Goal: Find specific page/section: Find specific page/section

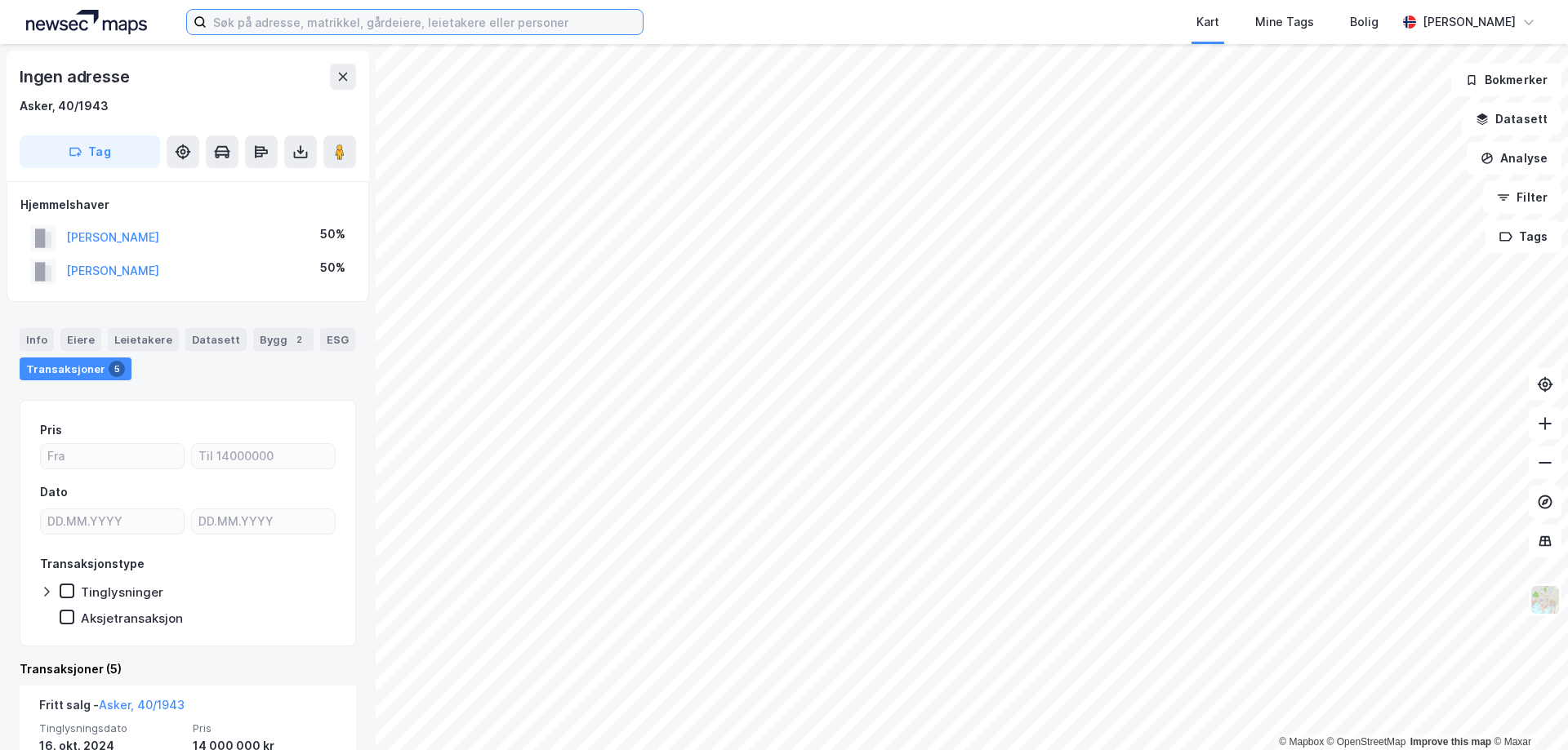
click at [376, 29] on input at bounding box center [424, 22] width 436 height 24
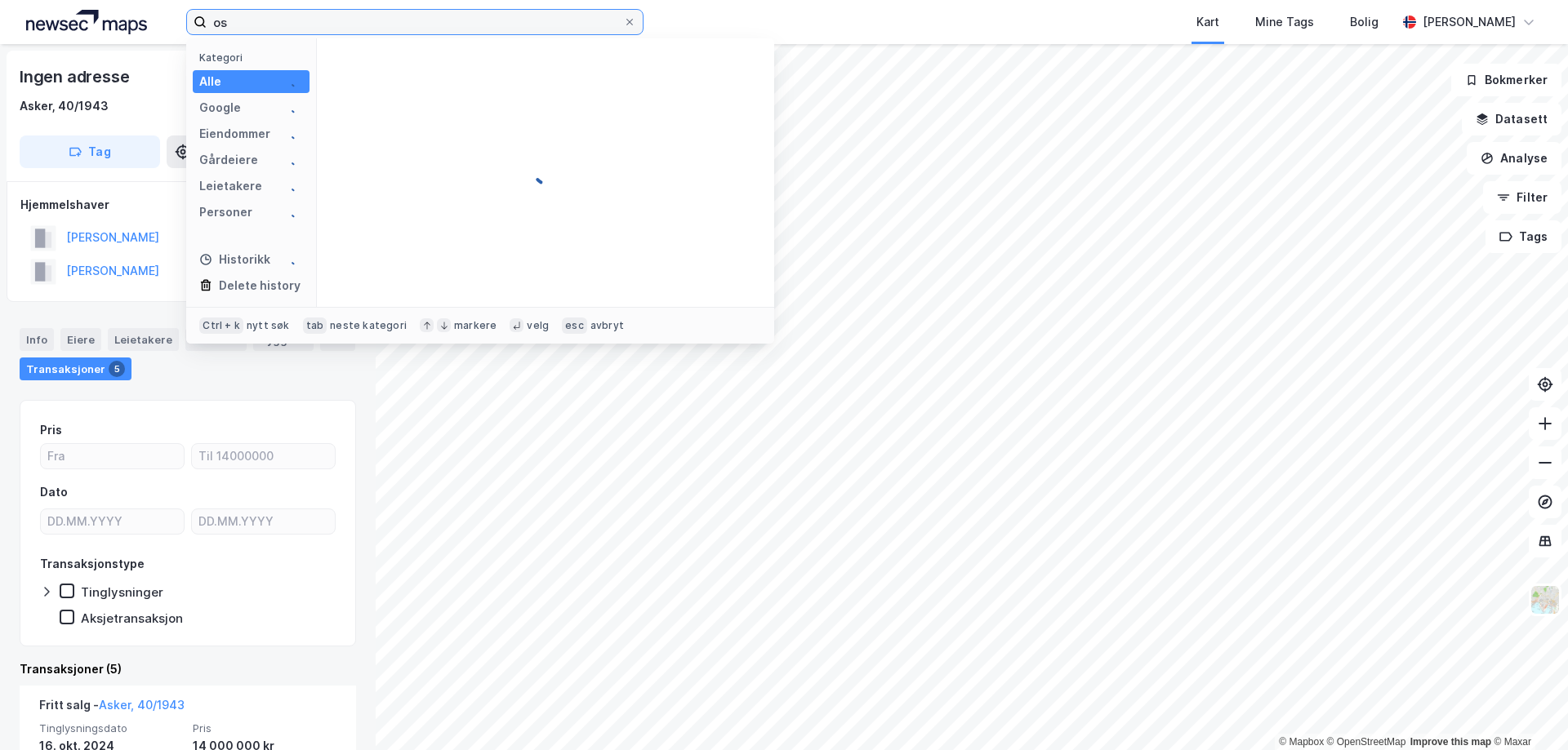
type input "o"
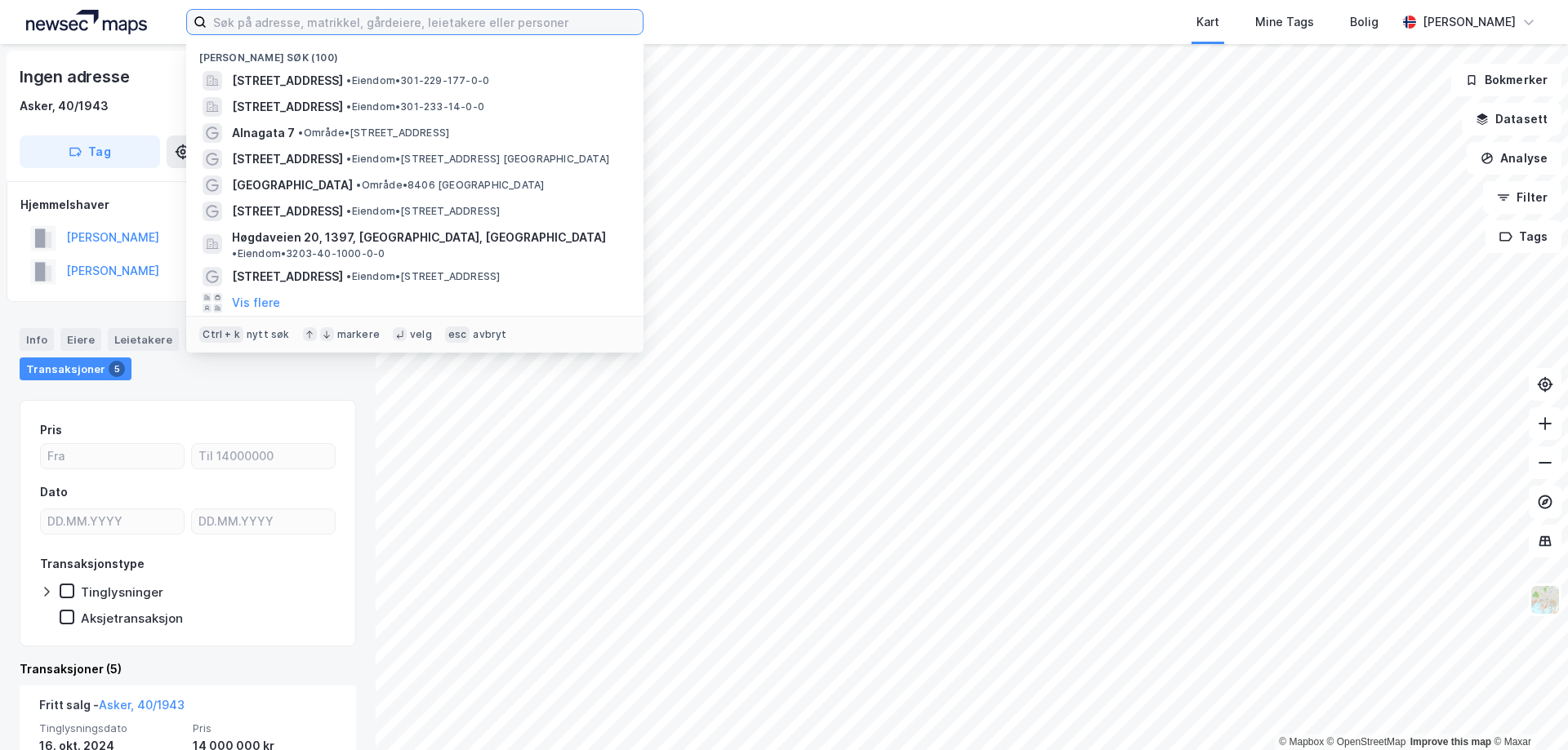
click at [376, 29] on input at bounding box center [424, 22] width 436 height 24
type input "geilo"
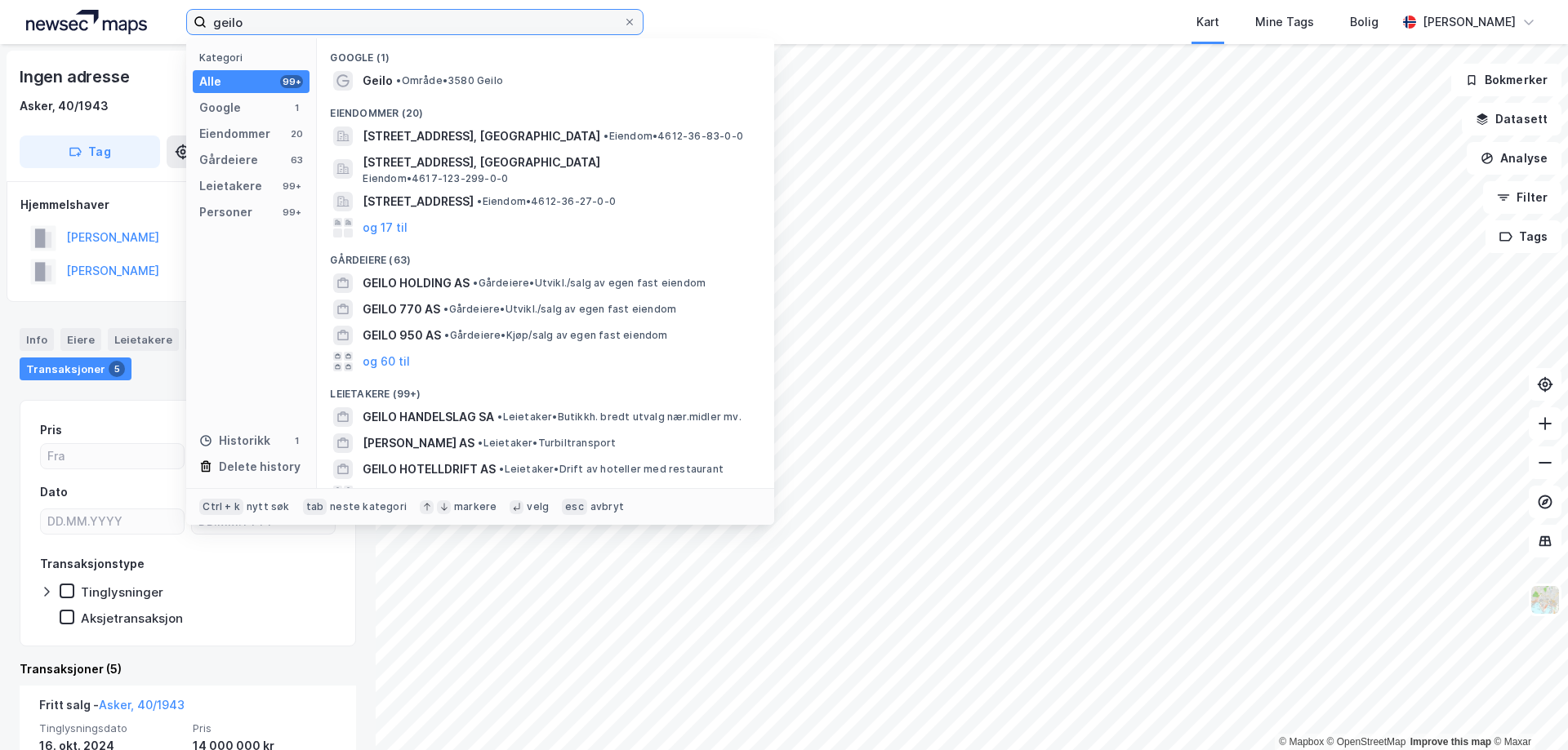
click at [338, 29] on input "geilo" at bounding box center [415, 22] width 417 height 24
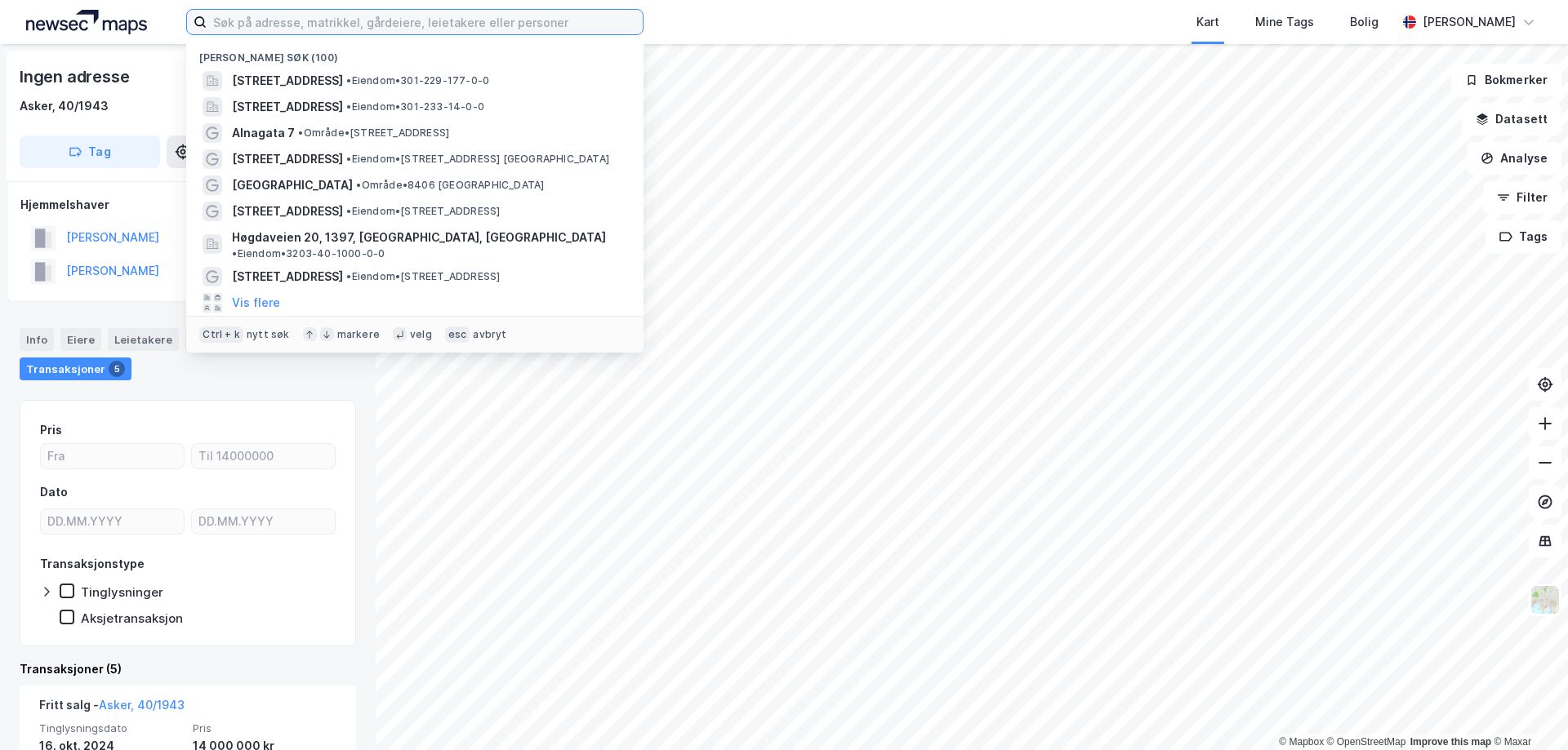
click at [338, 29] on input at bounding box center [424, 22] width 436 height 24
click at [365, 29] on input at bounding box center [424, 22] width 436 height 24
type input "[GEOGRAPHIC_DATA]"
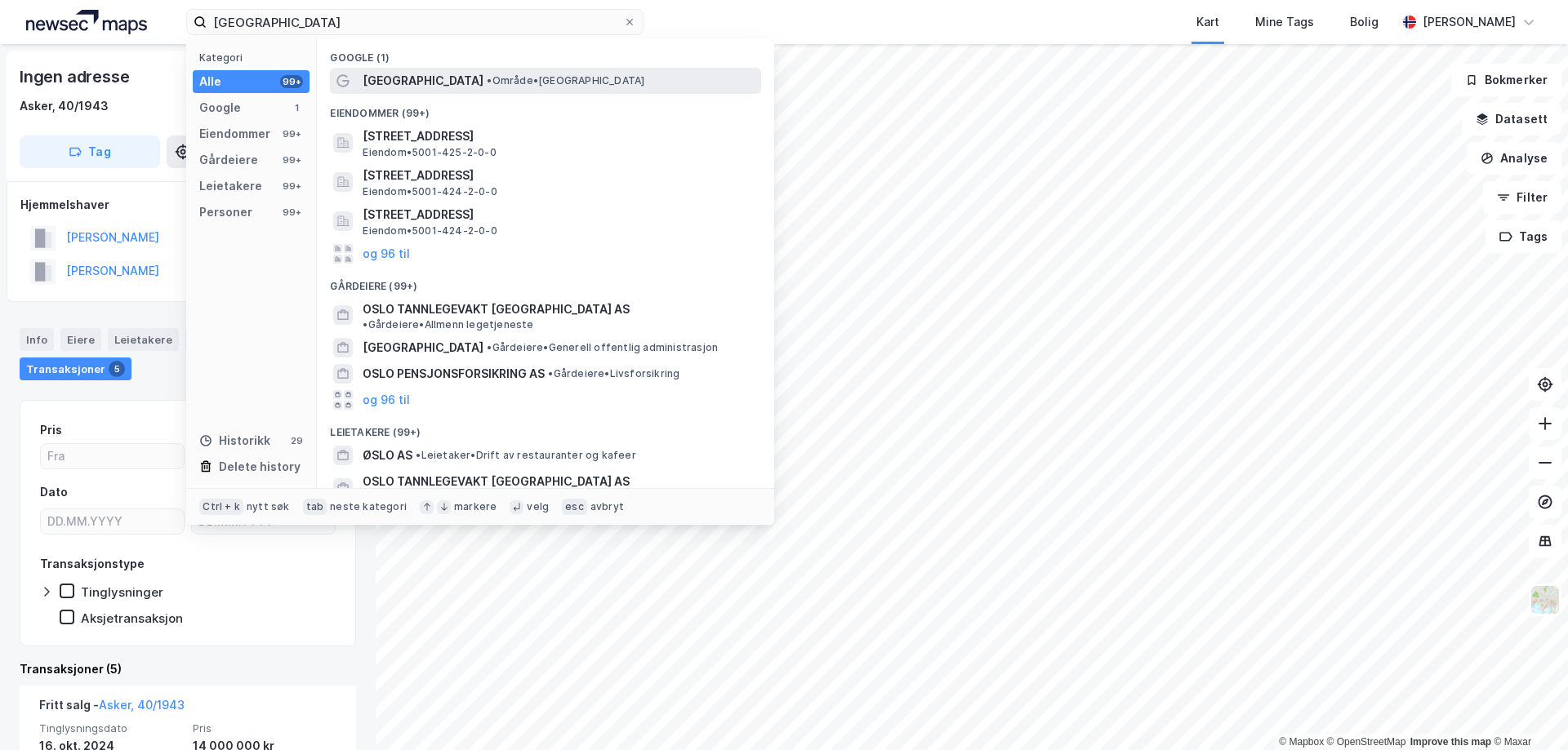
click at [487, 78] on span "•" at bounding box center [489, 80] width 5 height 12
